Goal: Information Seeking & Learning: Learn about a topic

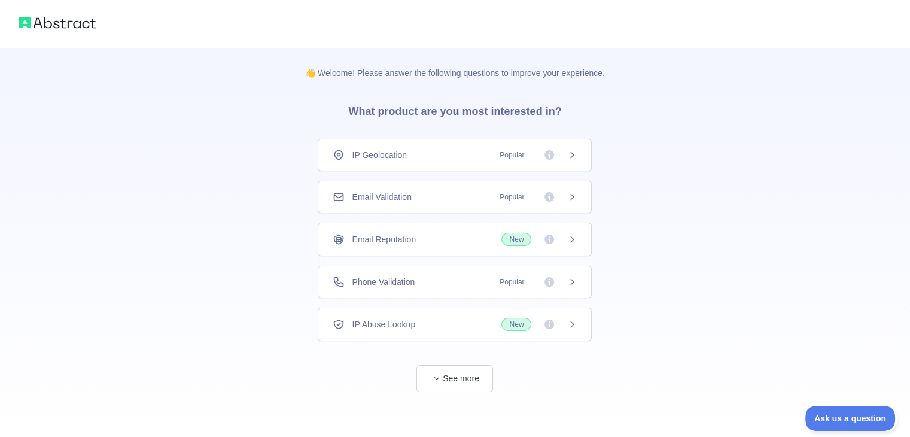
click at [565, 191] on span "Popular" at bounding box center [534, 197] width 84 height 12
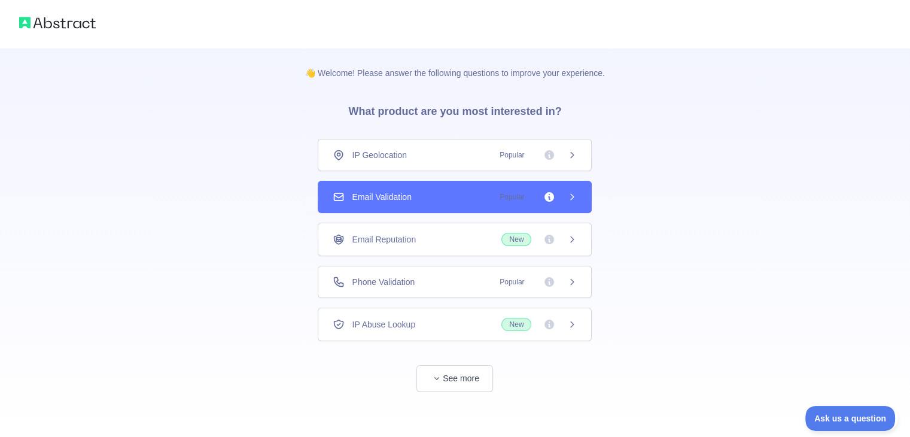
click at [561, 154] on span "Popular" at bounding box center [534, 155] width 84 height 12
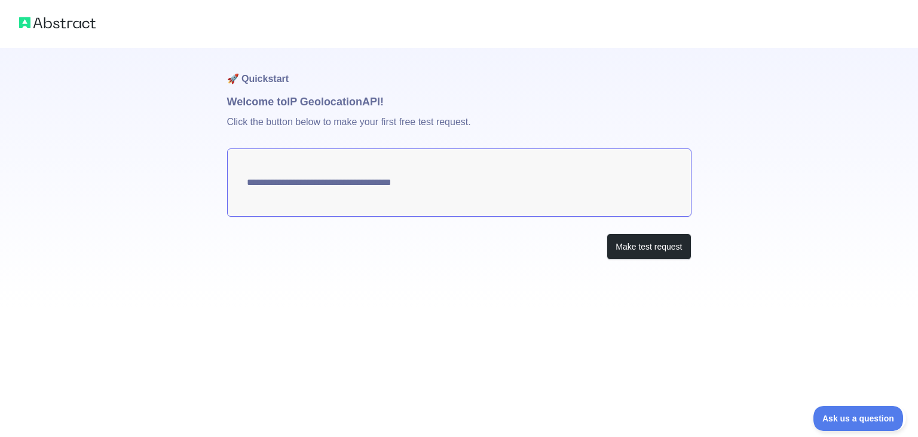
type textarea "**********"
click at [629, 245] on button "Make test request" at bounding box center [649, 246] width 84 height 27
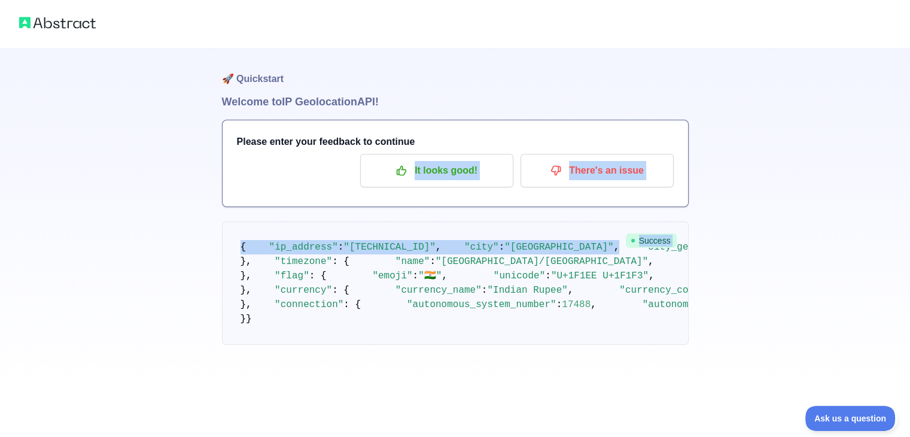
drag, startPoint x: 899, startPoint y: 137, endPoint x: 905, endPoint y: 282, distance: 144.8
click at [905, 282] on div "🚀 Quickstart Welcome to IP Geolocation API! Please enter your feedback to conti…" at bounding box center [455, 196] width 910 height 392
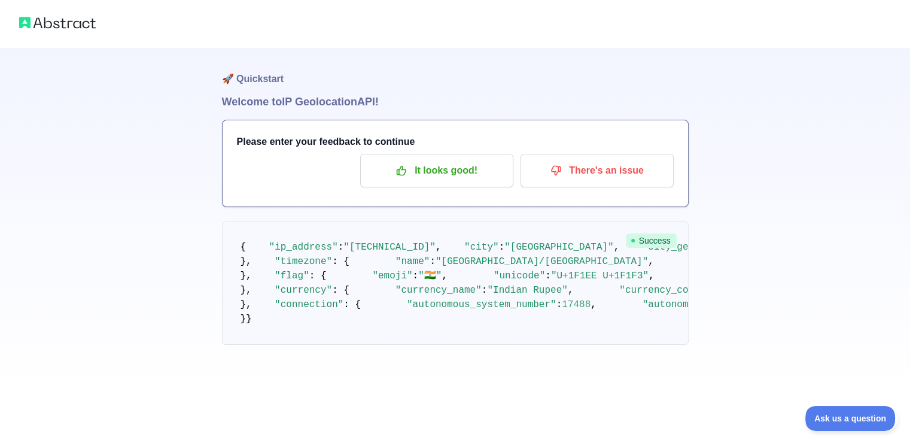
click at [811, 283] on div "🚀 Quickstart Welcome to IP Geolocation API! Please enter your feedback to conti…" at bounding box center [455, 196] width 910 height 392
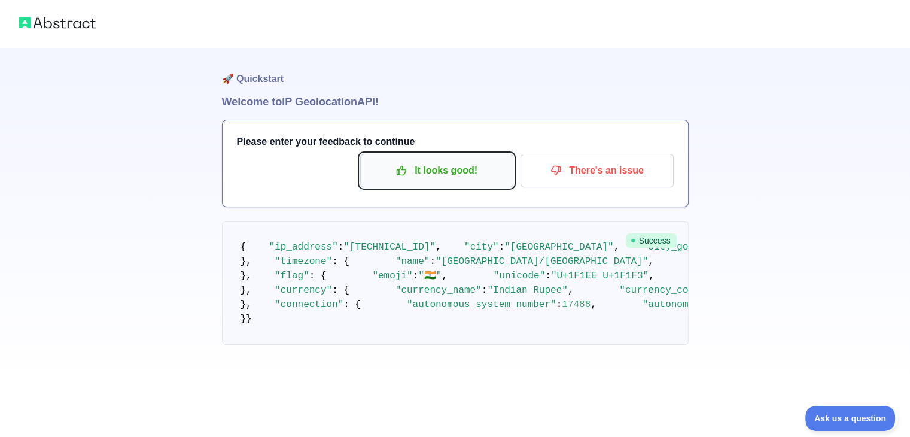
click at [402, 160] on p "It looks good!" at bounding box center [436, 170] width 135 height 20
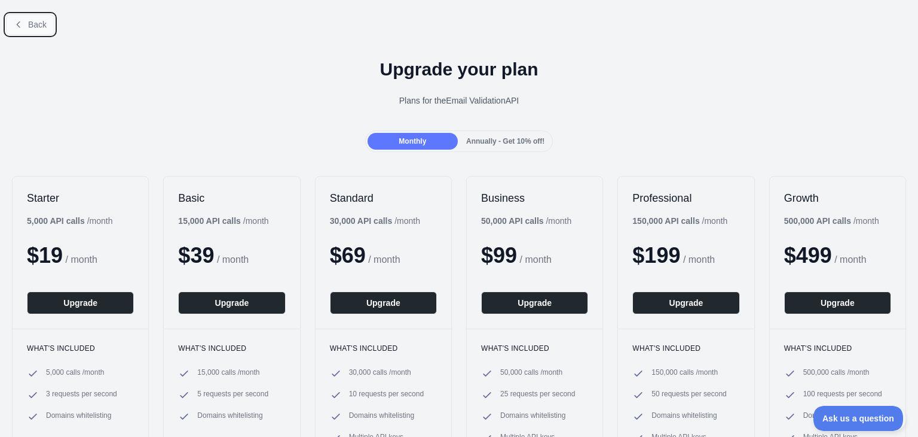
click at [35, 27] on span "Back" at bounding box center [37, 25] width 19 height 10
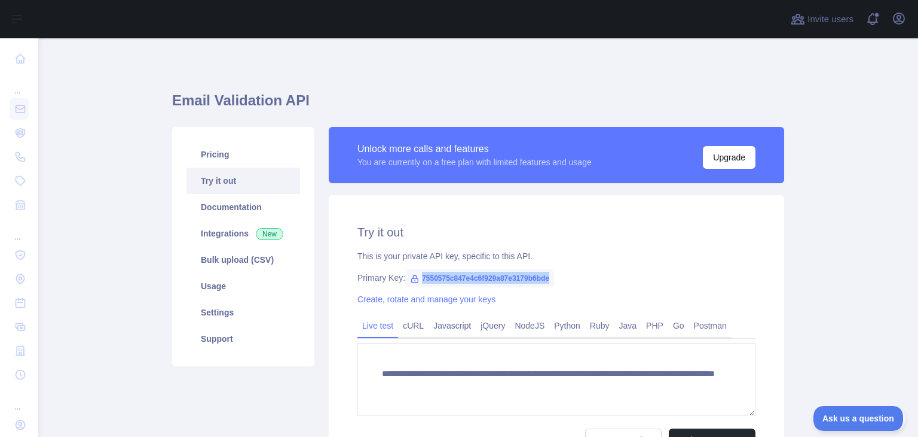
drag, startPoint x: 414, startPoint y: 276, endPoint x: 553, endPoint y: 280, distance: 138.8
click at [553, 280] on span "7550575c847e4c6f929a87e3179b6bde" at bounding box center [479, 278] width 149 height 18
copy span "7550575c847e4c6f929a87e3179b6bde"
click at [635, 294] on div "Create, rotate and manage your keys" at bounding box center [557, 299] width 398 height 12
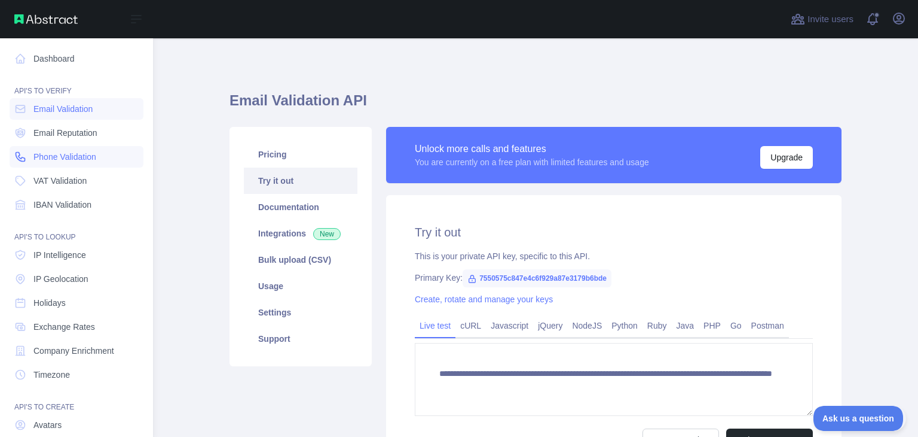
click at [84, 156] on span "Phone Validation" at bounding box center [64, 157] width 63 height 12
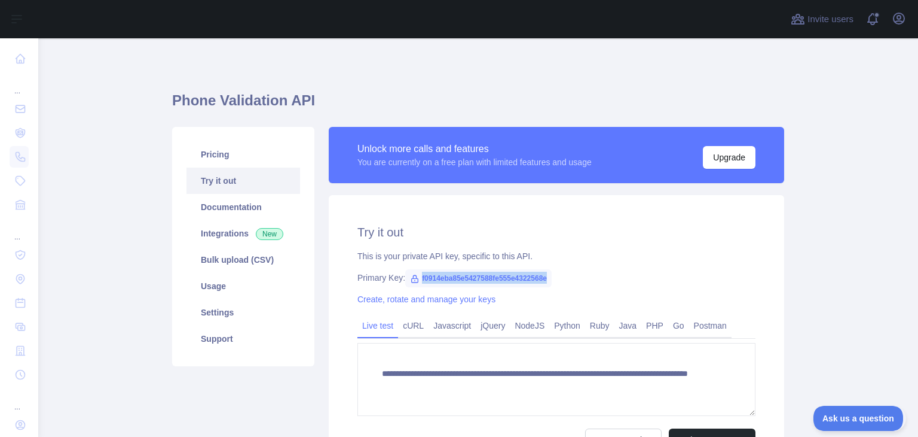
drag, startPoint x: 414, startPoint y: 277, endPoint x: 575, endPoint y: 280, distance: 160.3
click at [575, 280] on div "Primary Key: f0914eba85e5427588fe555e4322568e" at bounding box center [557, 277] width 398 height 12
copy span "f0914eba85e5427588fe555e4322568e"
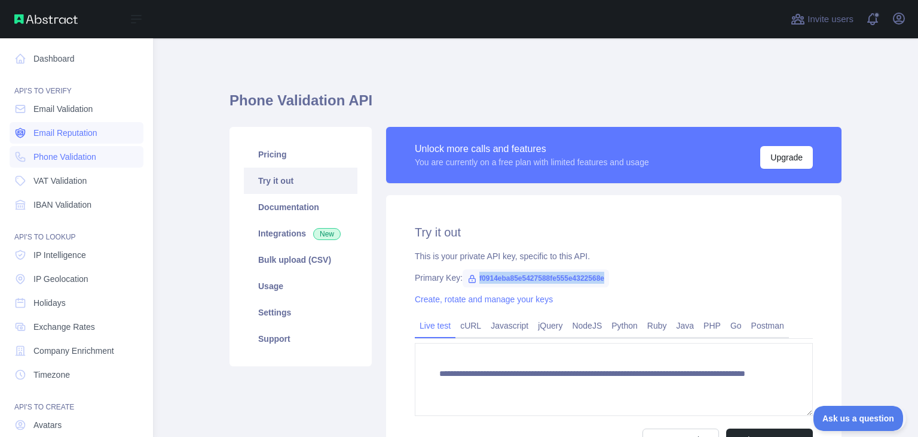
click at [97, 132] on span "Email Reputation" at bounding box center [65, 133] width 64 height 12
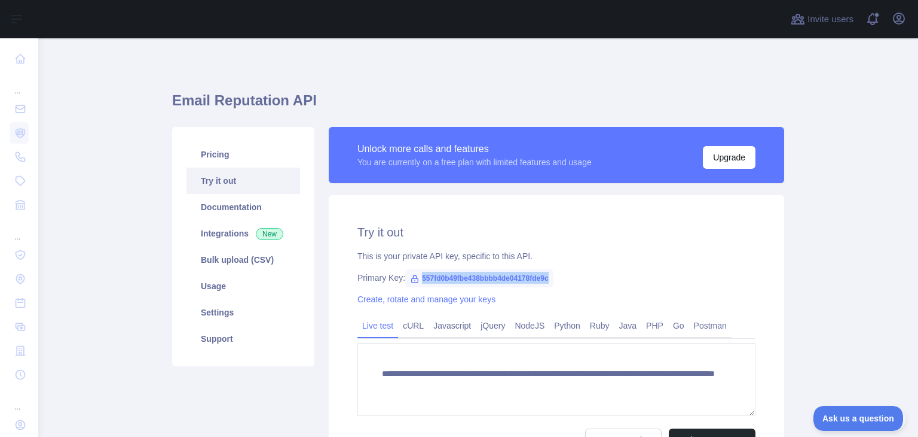
drag, startPoint x: 416, startPoint y: 279, endPoint x: 574, endPoint y: 273, distance: 158.0
click at [574, 273] on div "Primary Key: 557fd0b49fbe438bbbb4de04178fde9c" at bounding box center [557, 277] width 398 height 12
copy span "557fd0b49fbe438bbbb4de04178fde9c"
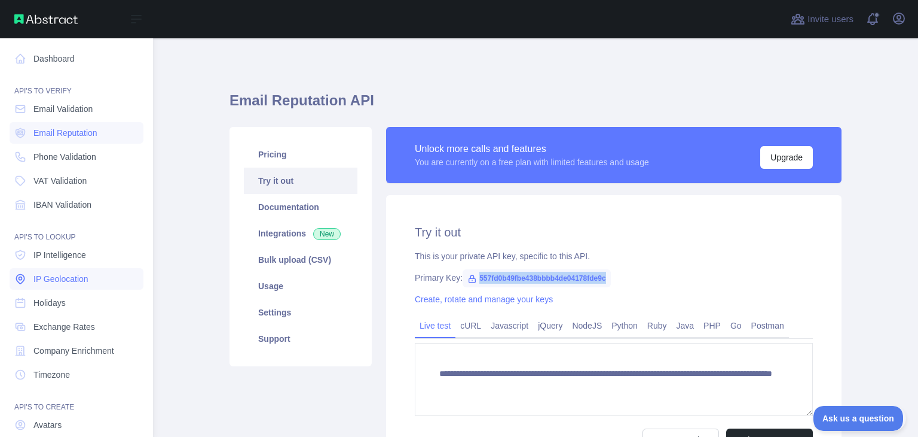
click at [44, 273] on span "IP Geolocation" at bounding box center [60, 279] width 55 height 12
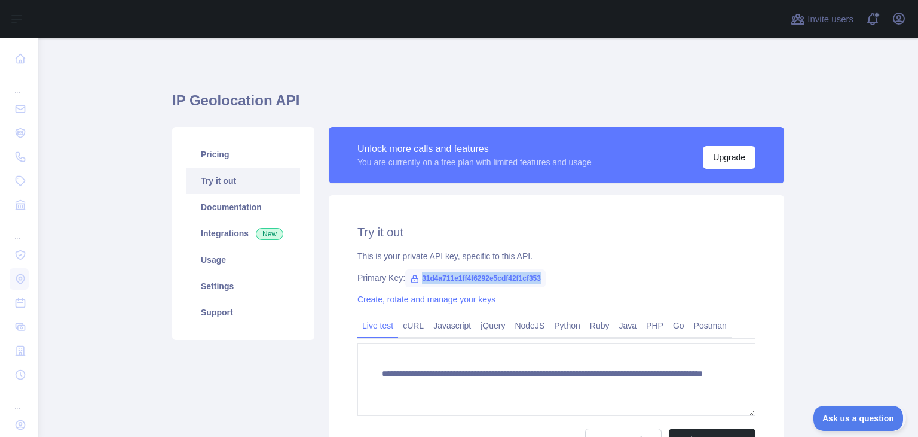
drag, startPoint x: 415, startPoint y: 279, endPoint x: 550, endPoint y: 273, distance: 134.7
click at [550, 273] on div "Primary Key: 31d4a711e1ff4f6292e5cdf42f1cf353" at bounding box center [557, 277] width 398 height 12
copy span "31d4a711e1ff4f6292e5cdf42f1cf353"
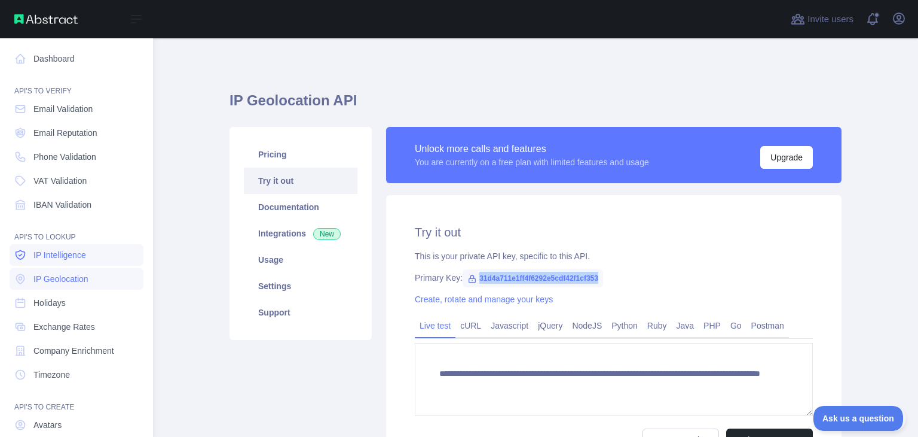
click at [43, 257] on span "IP Intelligence" at bounding box center [59, 255] width 53 height 12
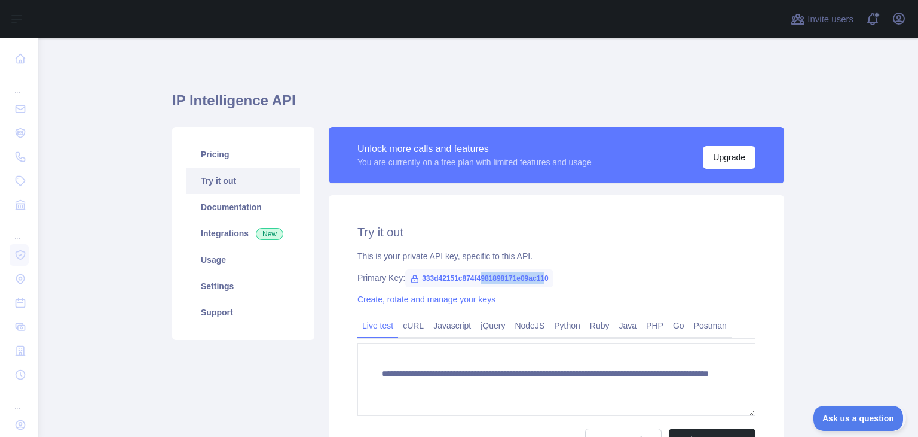
drag, startPoint x: 547, startPoint y: 276, endPoint x: 473, endPoint y: 286, distance: 74.8
click at [478, 285] on span "333d42151c874f4981898171e09ac110" at bounding box center [479, 278] width 148 height 18
drag, startPoint x: 416, startPoint y: 277, endPoint x: 557, endPoint y: 273, distance: 141.8
click at [557, 273] on div "Primary Key: 333d42151c874f4981898171e09ac110" at bounding box center [557, 277] width 398 height 12
copy span "333d42151c874f4981898171e09ac110"
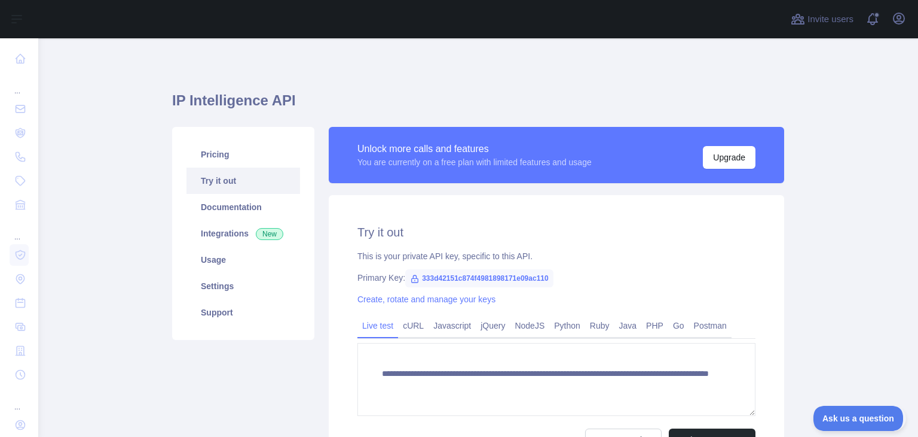
click at [569, 252] on div "This is your private API key, specific to this API." at bounding box center [557, 256] width 398 height 12
